Goal: Information Seeking & Learning: Find specific fact

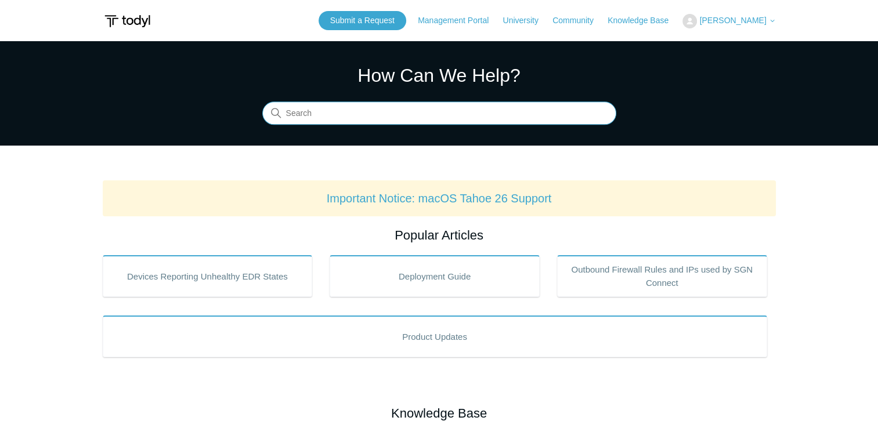
click at [495, 120] on input "Search" at bounding box center [439, 113] width 354 height 23
paste input "[TECHNICAL_ID]"
drag, startPoint x: 399, startPoint y: 114, endPoint x: 231, endPoint y: 113, distance: 168.4
click at [231, 113] on section "How Can We Help? Search There are no matching results in this help center. Sele…" at bounding box center [439, 93] width 878 height 104
type input "ip"
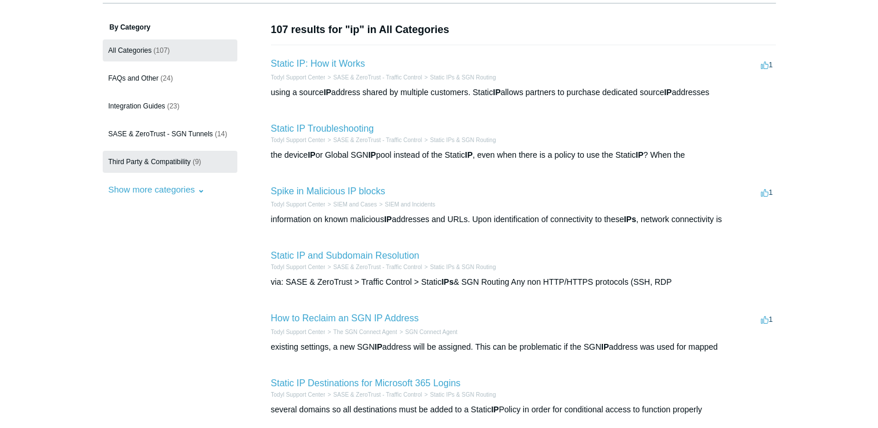
scroll to position [58, 0]
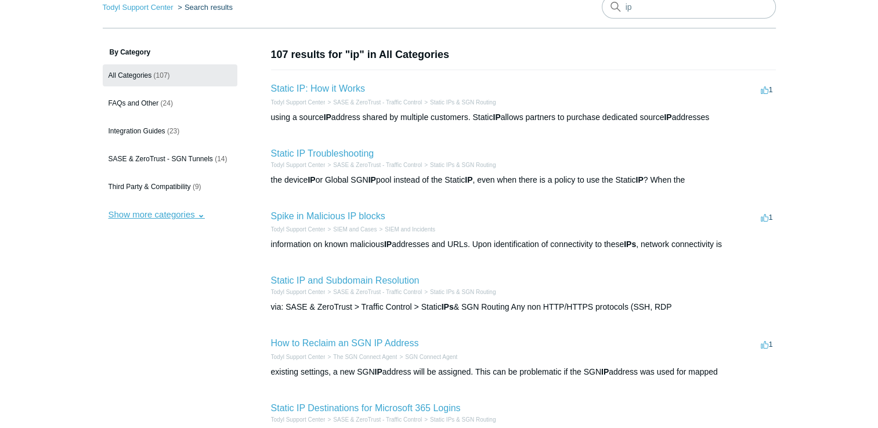
click at [192, 217] on button "Show more categories" at bounding box center [157, 214] width 108 height 21
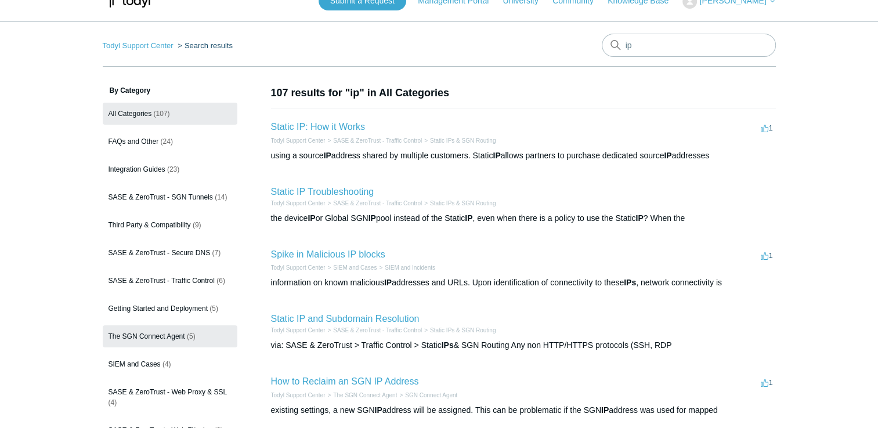
scroll to position [0, 0]
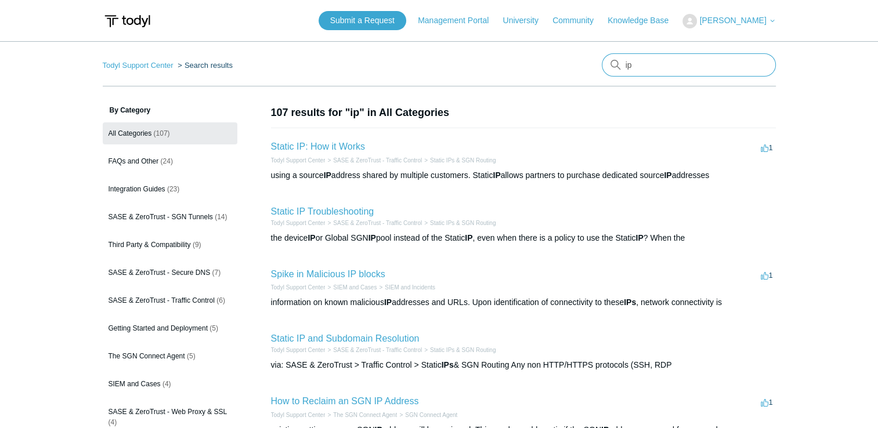
drag, startPoint x: 640, startPoint y: 64, endPoint x: 593, endPoint y: 62, distance: 47.1
click at [593, 62] on nav "Todyl Support Center Search results ip" at bounding box center [439, 69] width 673 height 33
type input "todyl ips"
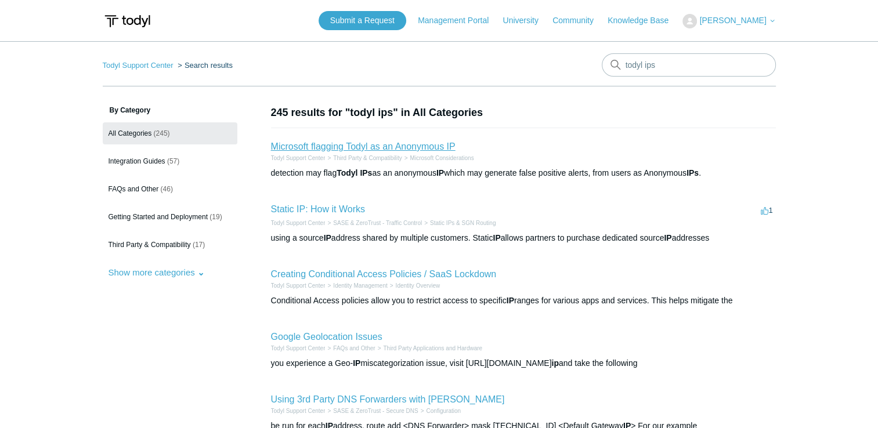
click at [344, 147] on link "Microsoft flagging Todyl as an Anonymous IP" at bounding box center [363, 147] width 185 height 10
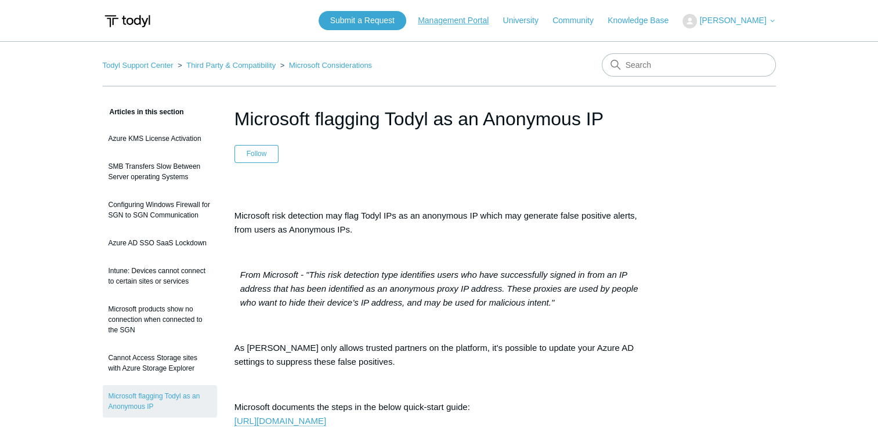
click at [477, 24] on link "Management Portal" at bounding box center [459, 21] width 82 height 12
